Goal: Use online tool/utility: Utilize a website feature to perform a specific function

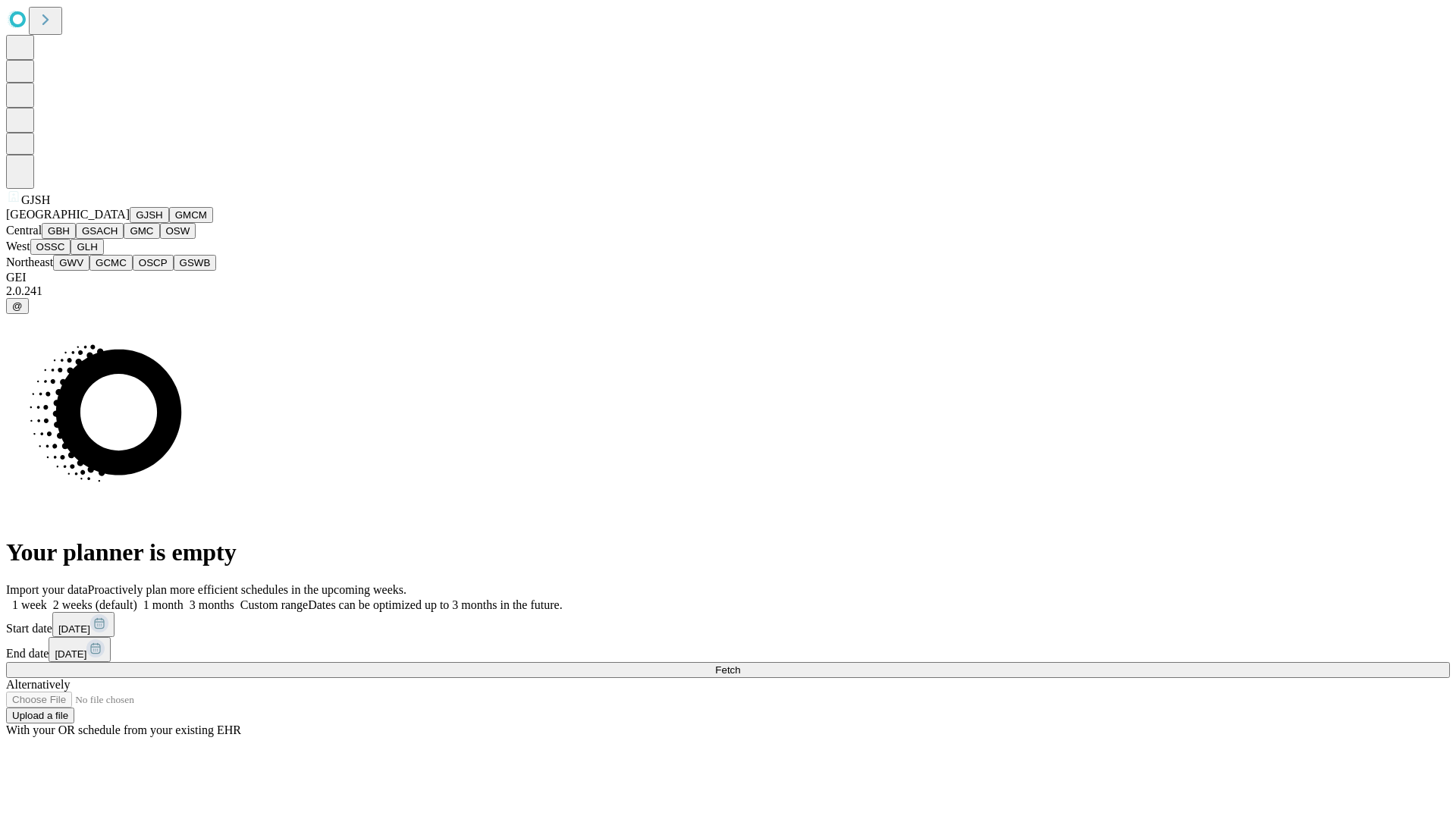
click at [130, 223] on button "GJSH" at bounding box center [149, 215] width 39 height 16
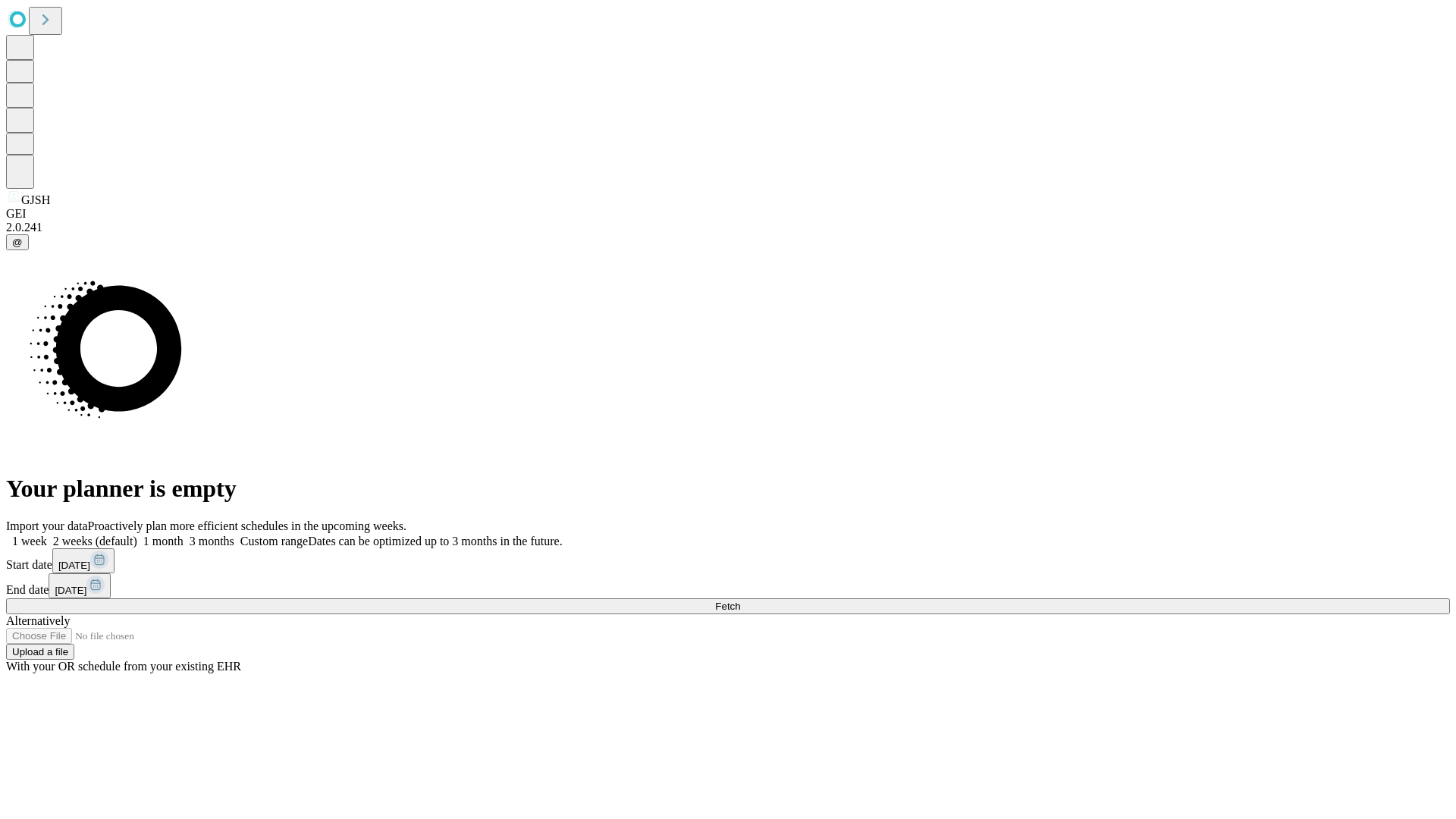
click at [47, 535] on label "1 week" at bounding box center [26, 541] width 41 height 13
click at [740, 600] on span "Fetch" at bounding box center [728, 605] width 25 height 11
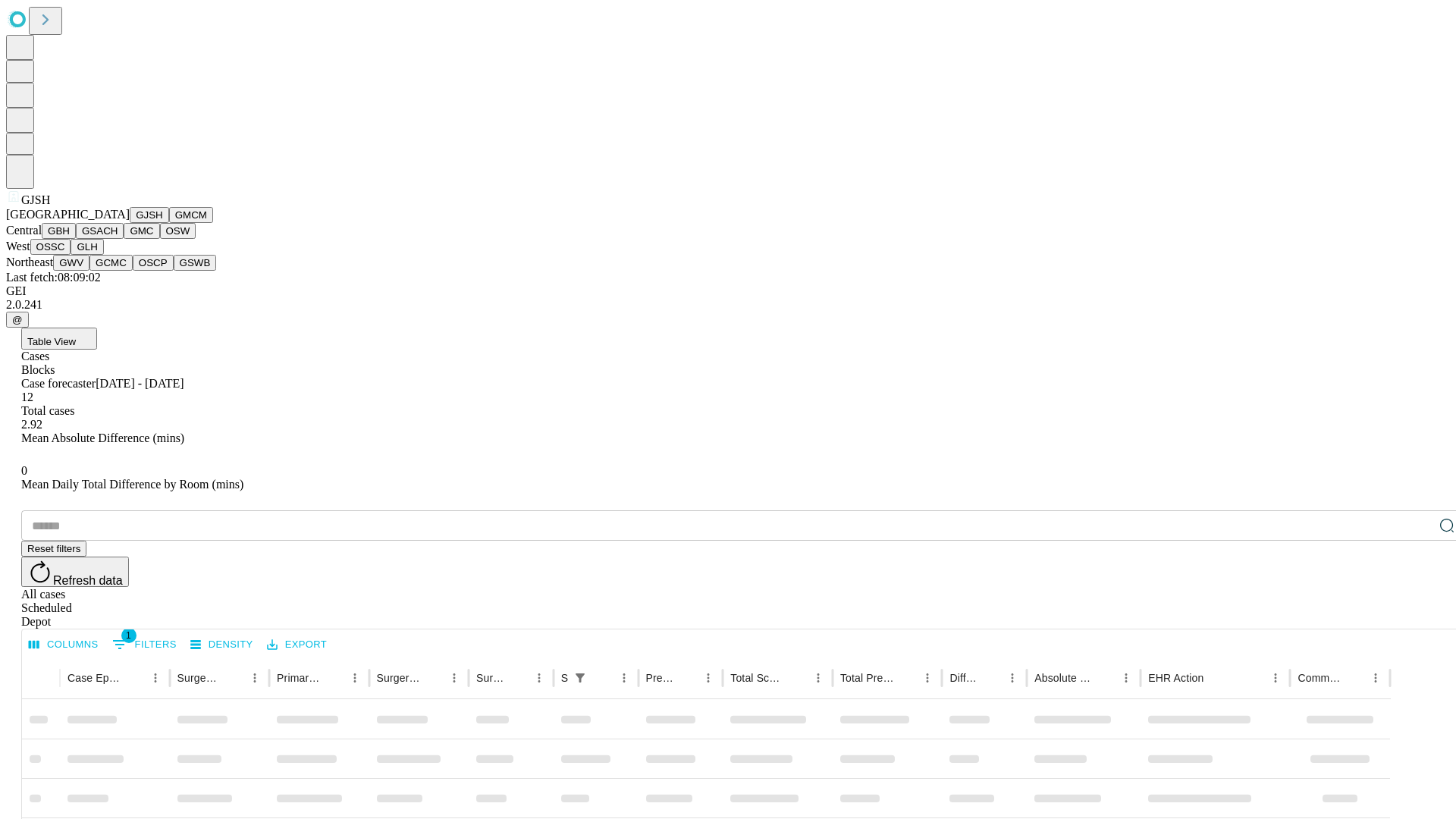
click at [169, 223] on button "GMCM" at bounding box center [191, 215] width 44 height 16
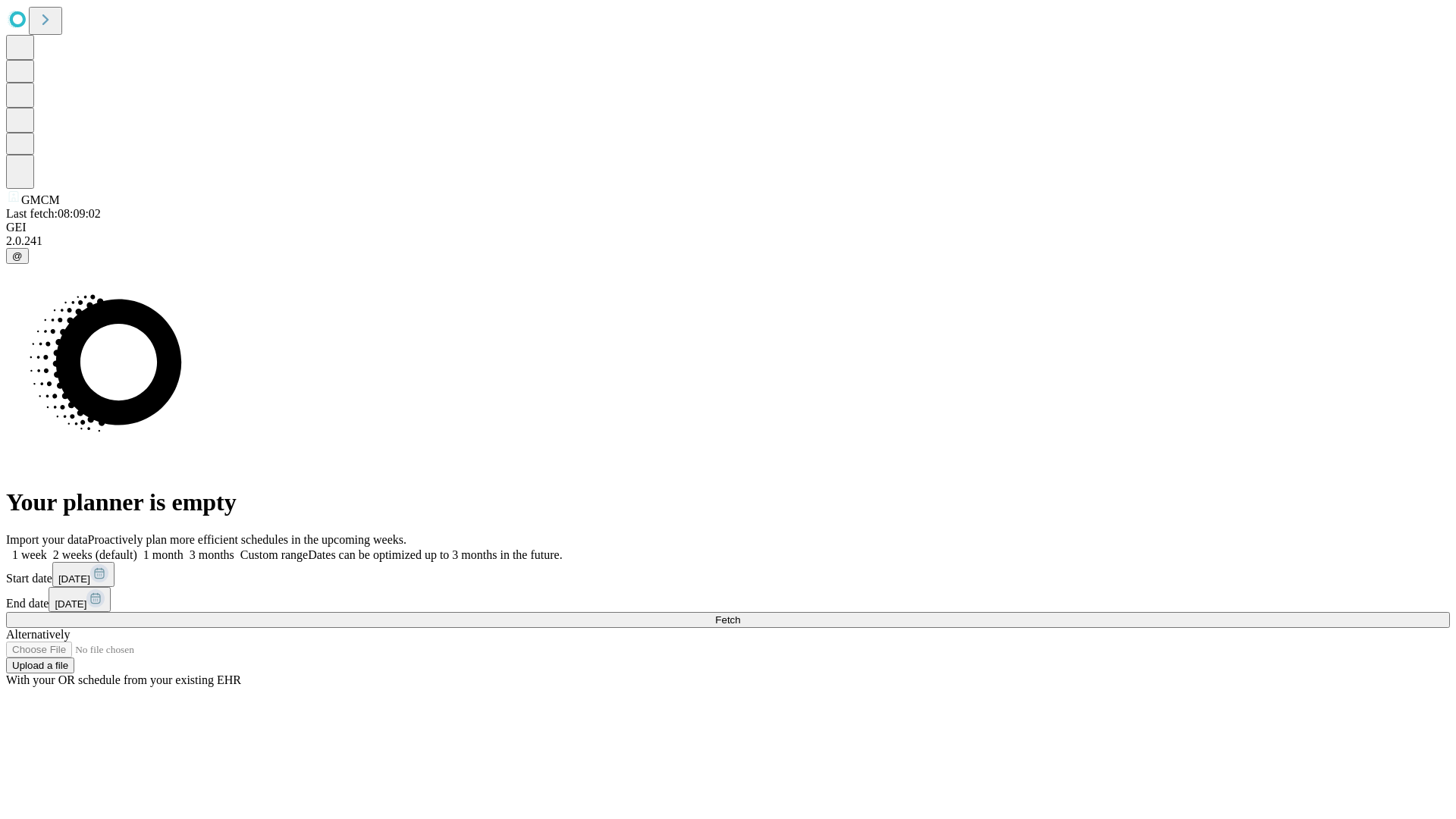
click at [47, 548] on label "1 week" at bounding box center [26, 554] width 41 height 13
click at [740, 614] on span "Fetch" at bounding box center [728, 619] width 25 height 11
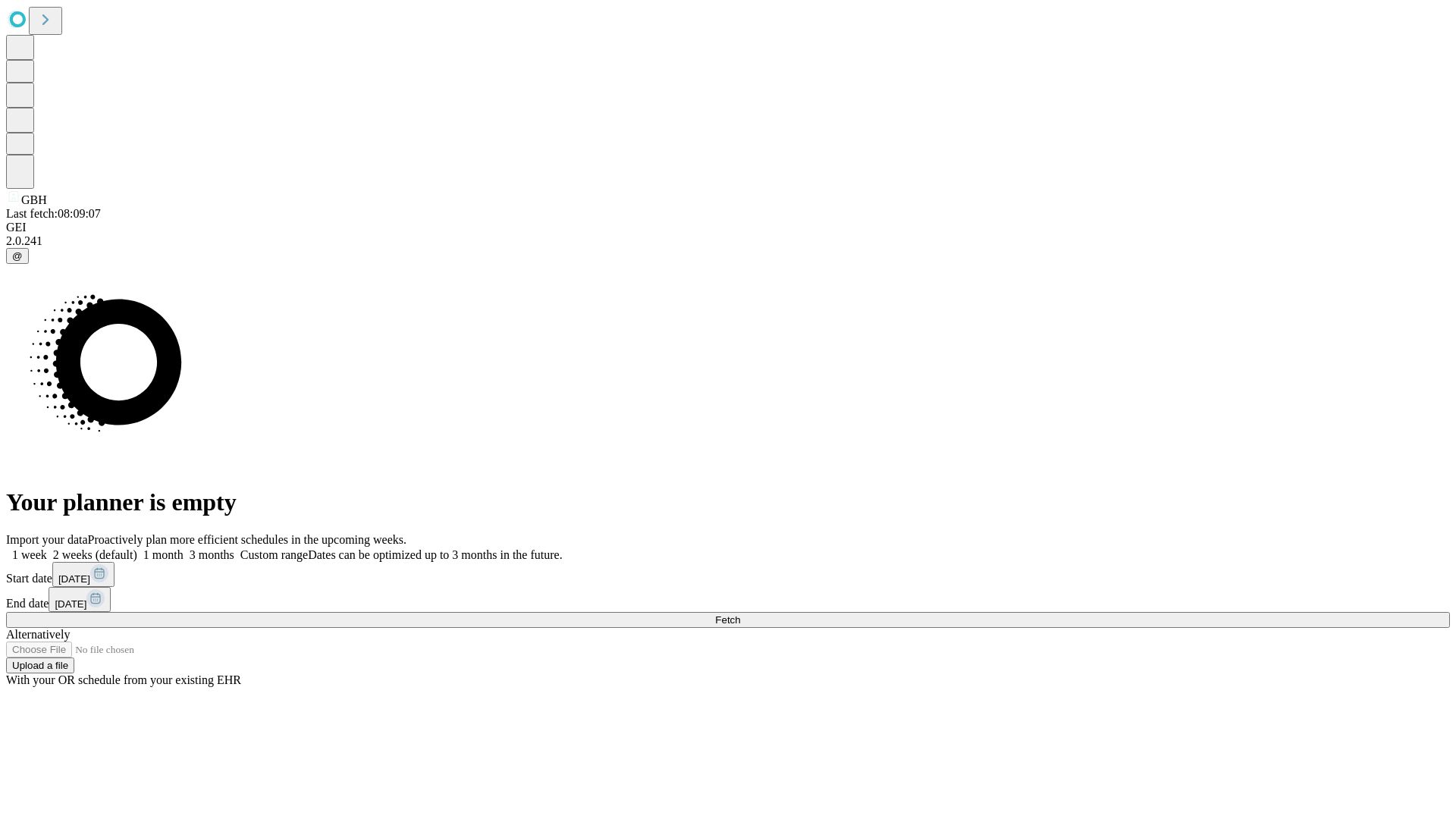
click at [47, 548] on label "1 week" at bounding box center [26, 554] width 41 height 13
click at [740, 614] on span "Fetch" at bounding box center [728, 619] width 25 height 11
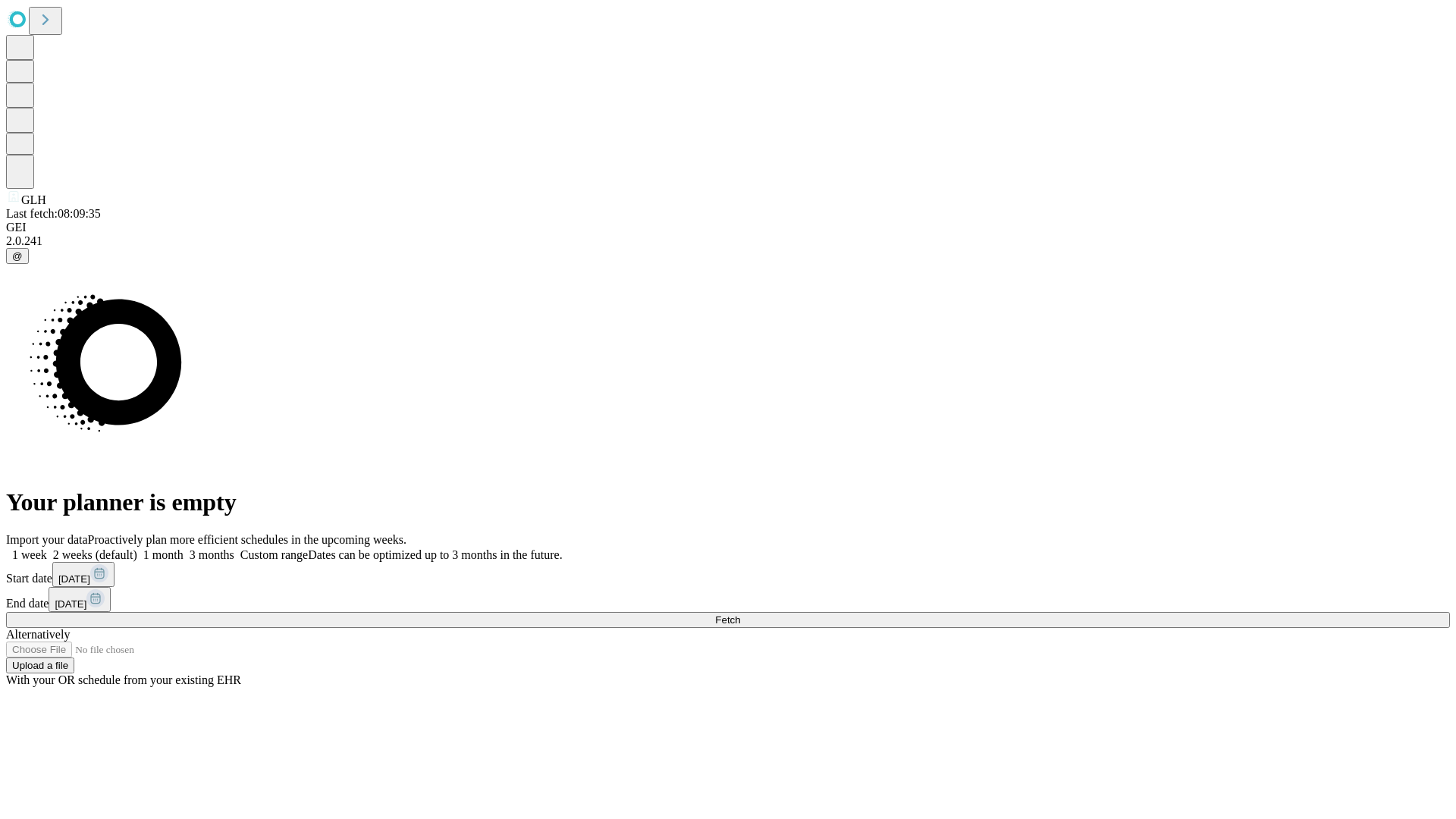
click at [740, 614] on span "Fetch" at bounding box center [728, 619] width 25 height 11
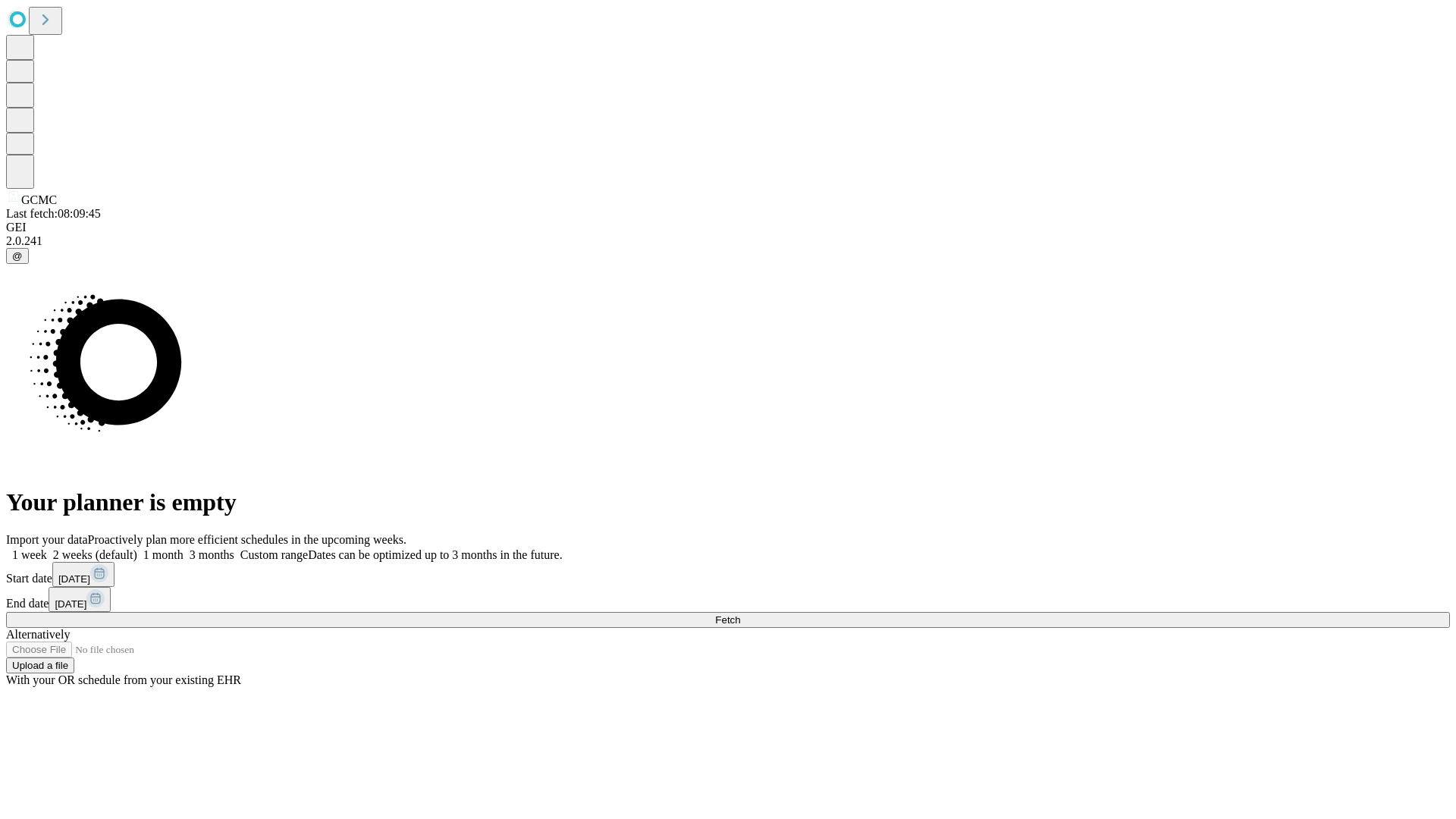
click at [47, 548] on label "1 week" at bounding box center [26, 554] width 41 height 13
click at [740, 614] on span "Fetch" at bounding box center [728, 619] width 25 height 11
